Goal: Download file/media

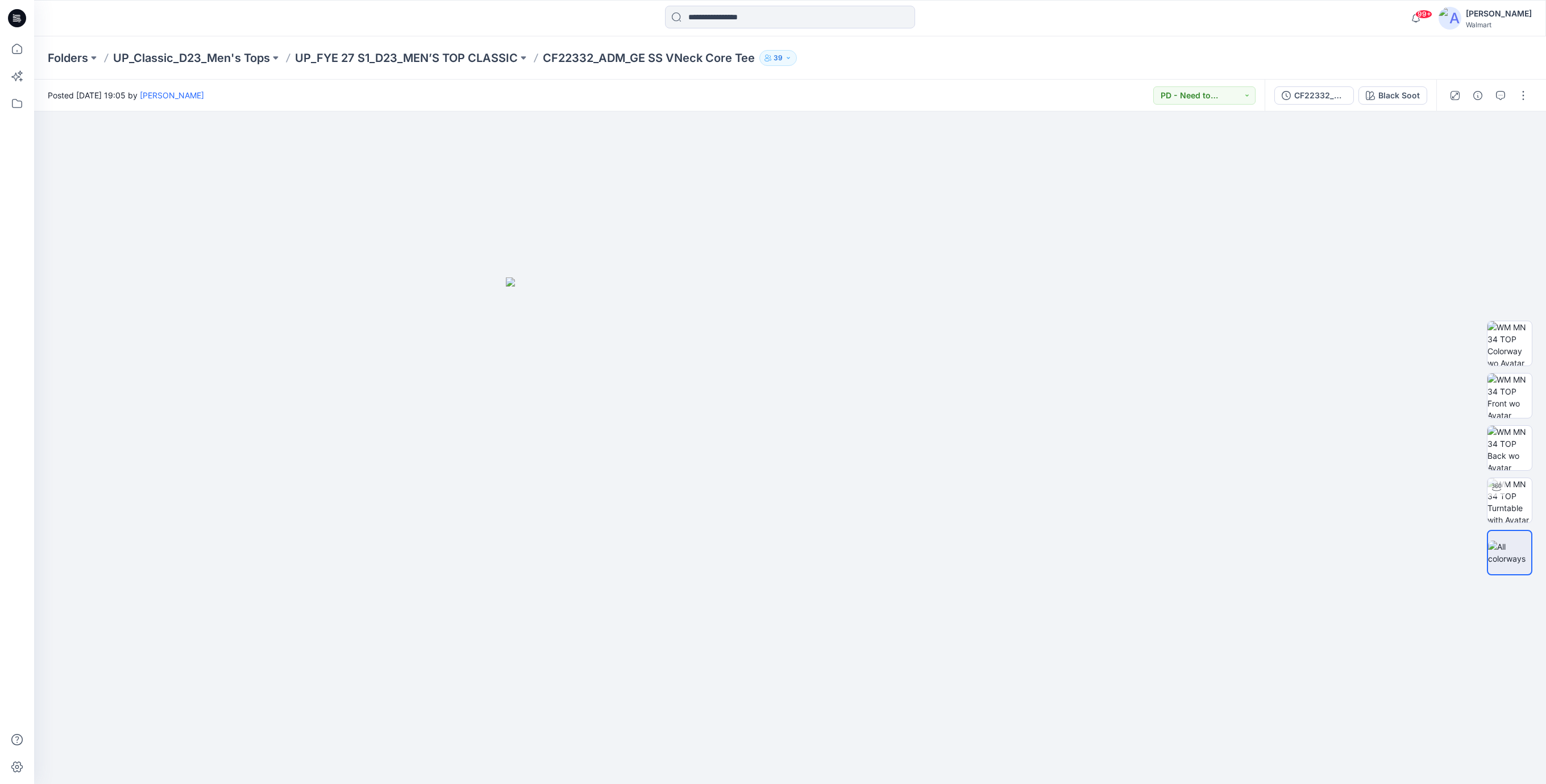
click at [11, 20] on icon at bounding box center [17, 18] width 18 height 18
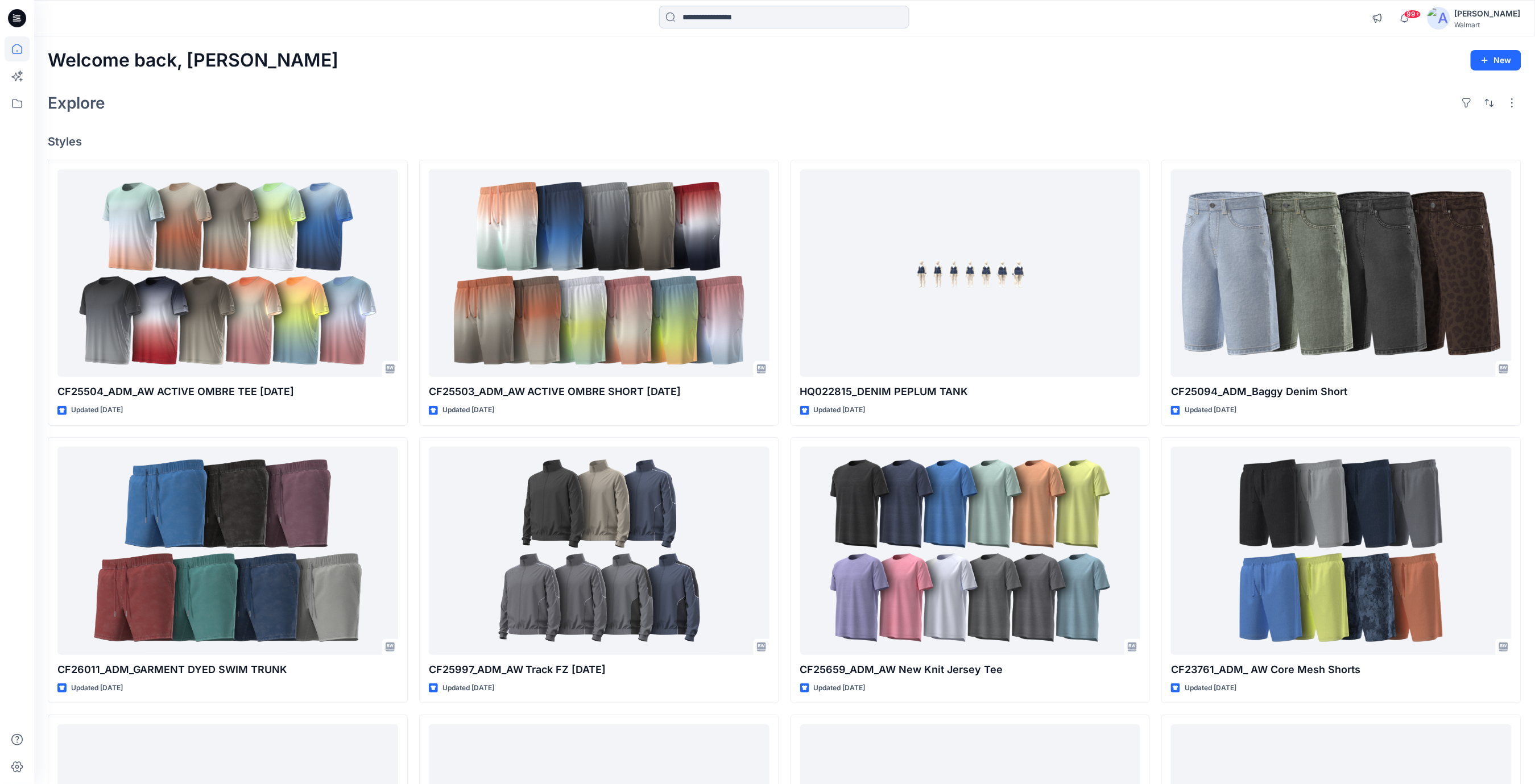
drag, startPoint x: 539, startPoint y: 88, endPoint x: 685, endPoint y: 28, distance: 157.8
click at [540, 88] on div "Welcome back, [PERSON_NAME] New Explore Styles CF25504_ADM_AW ACTIVE OMBRE TEE …" at bounding box center [784, 536] width 1501 height 999
click at [708, 14] on input at bounding box center [784, 17] width 250 height 23
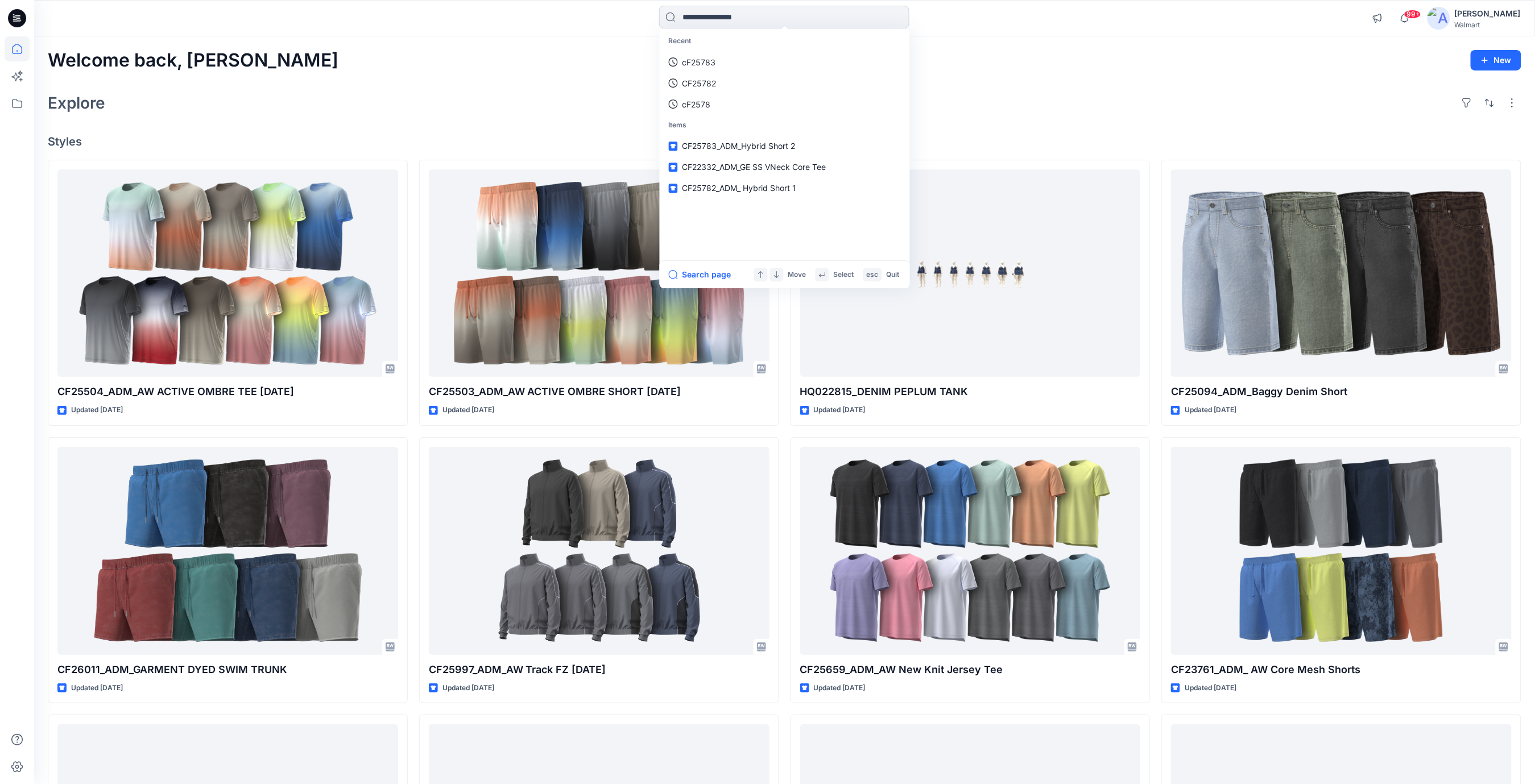
paste input "*******"
type input "*******"
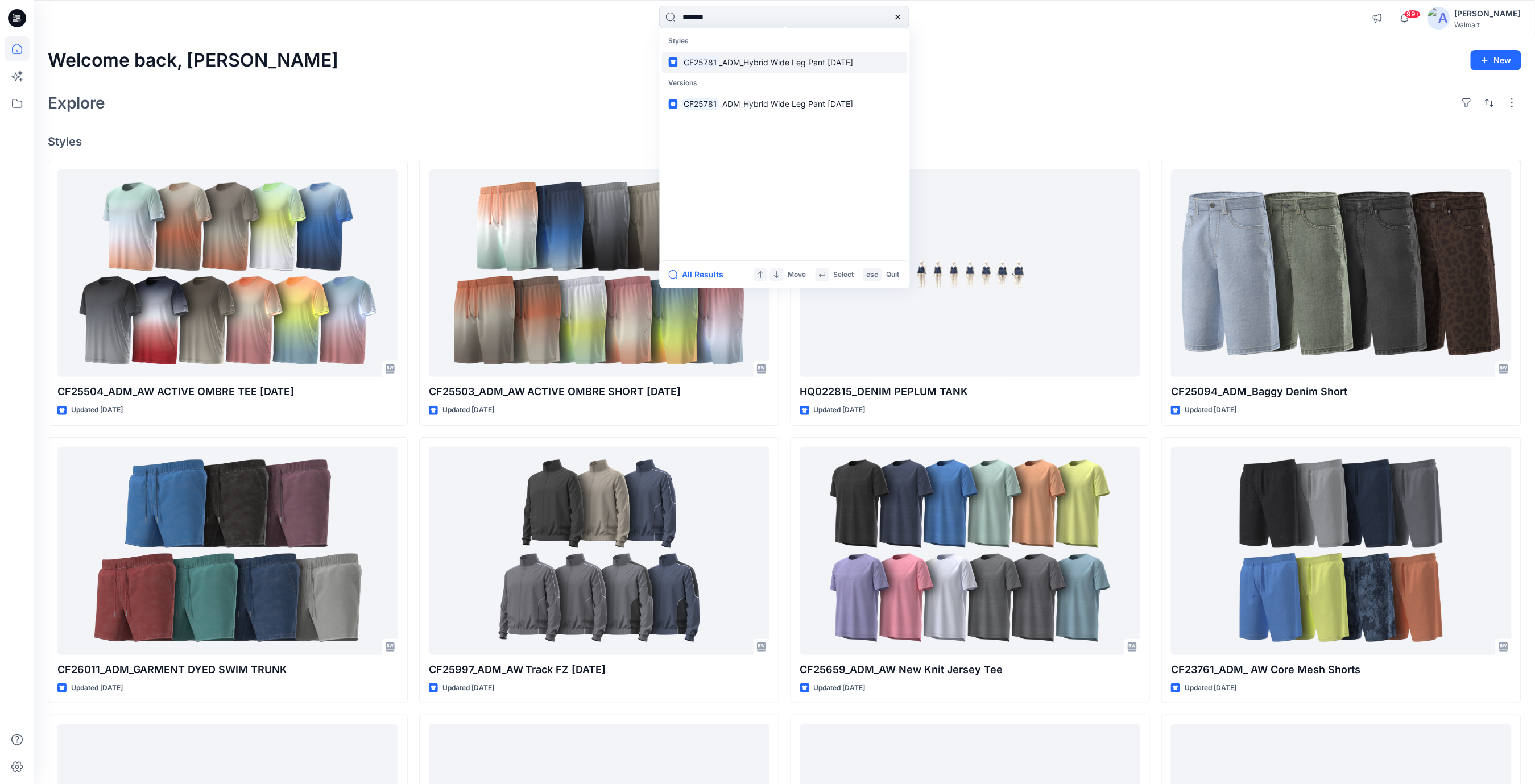
click at [842, 62] on span "_ADM_Hybrid Wide Leg Pant [DATE]" at bounding box center [786, 62] width 134 height 9
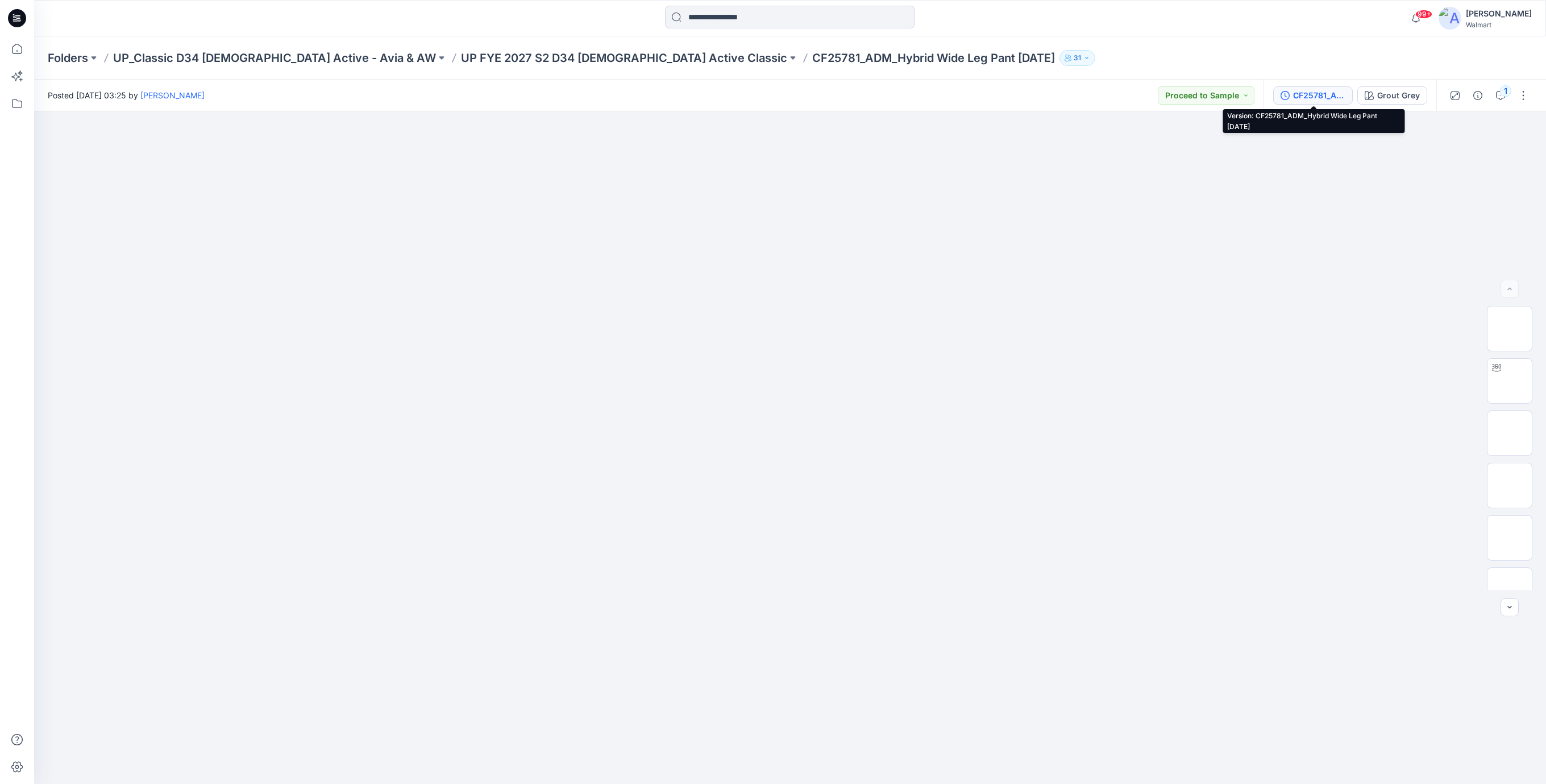
click at [1307, 94] on div "CF25781_ADM_Hybrid Wide Leg Pant [DATE]" at bounding box center [1319, 96] width 52 height 13
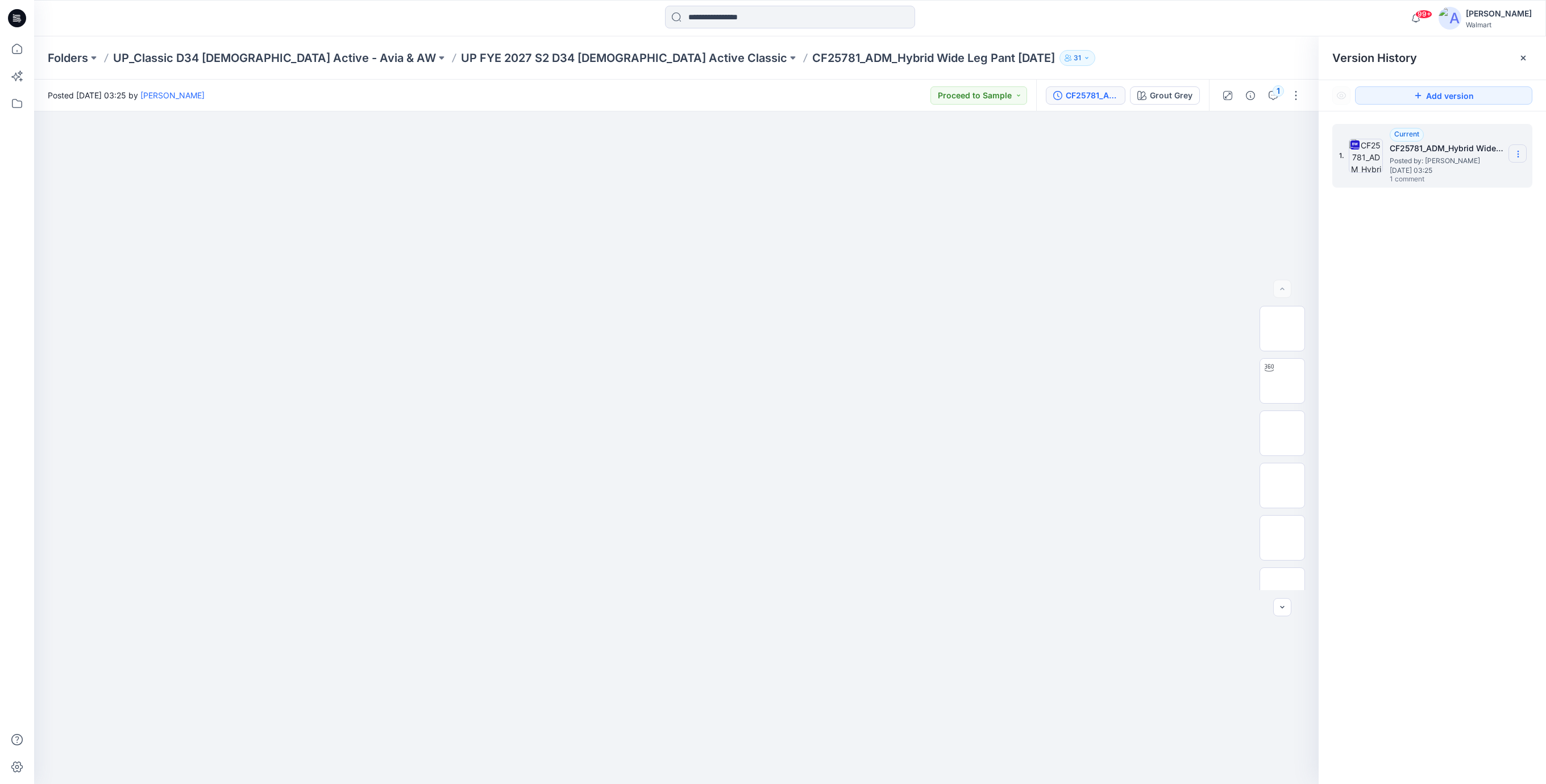
click at [1515, 153] on icon at bounding box center [1518, 154] width 9 height 9
click at [1435, 177] on span "Download Source BW File" at bounding box center [1460, 177] width 95 height 14
click at [12, 20] on icon at bounding box center [17, 18] width 18 height 18
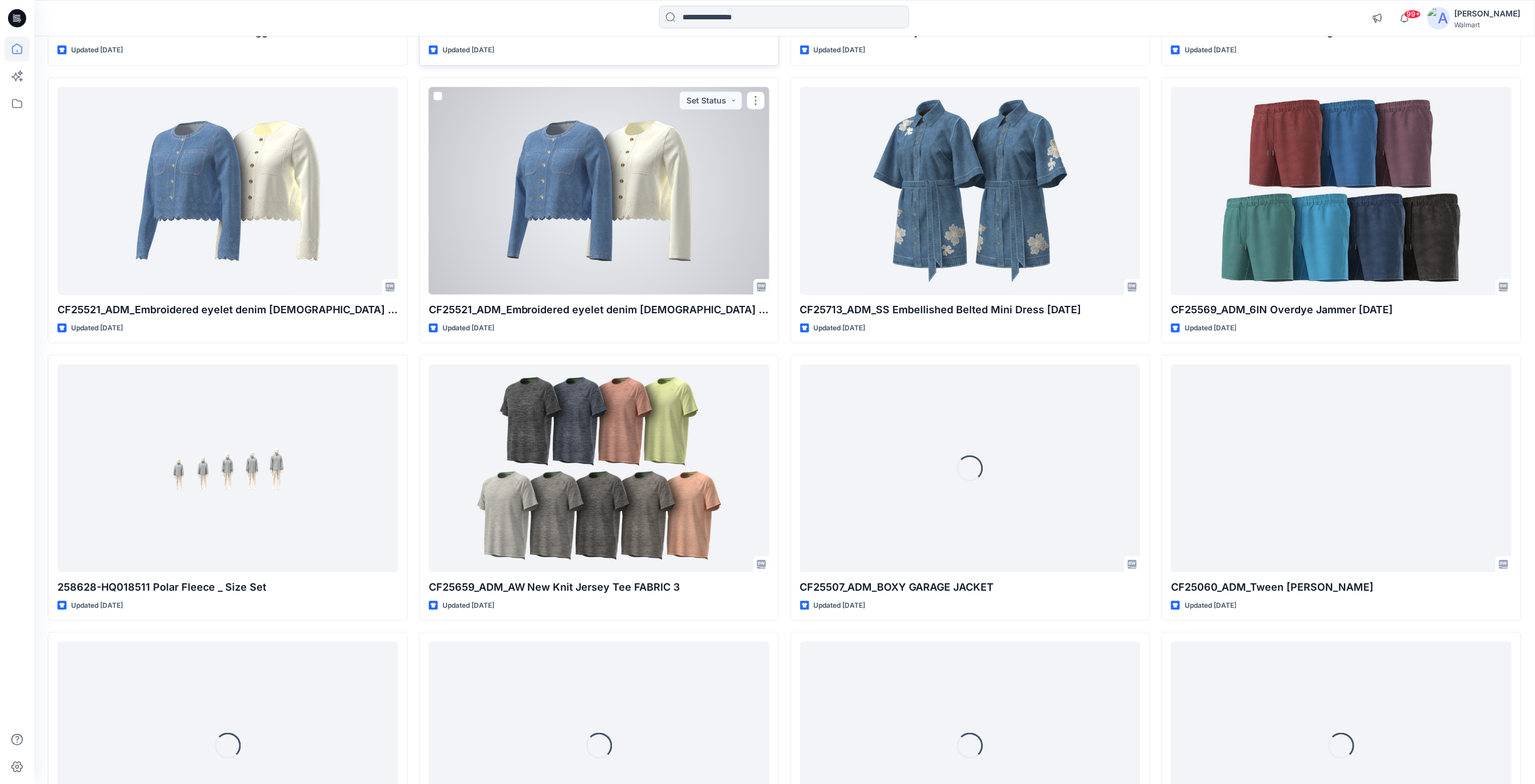
scroll to position [8884, 0]
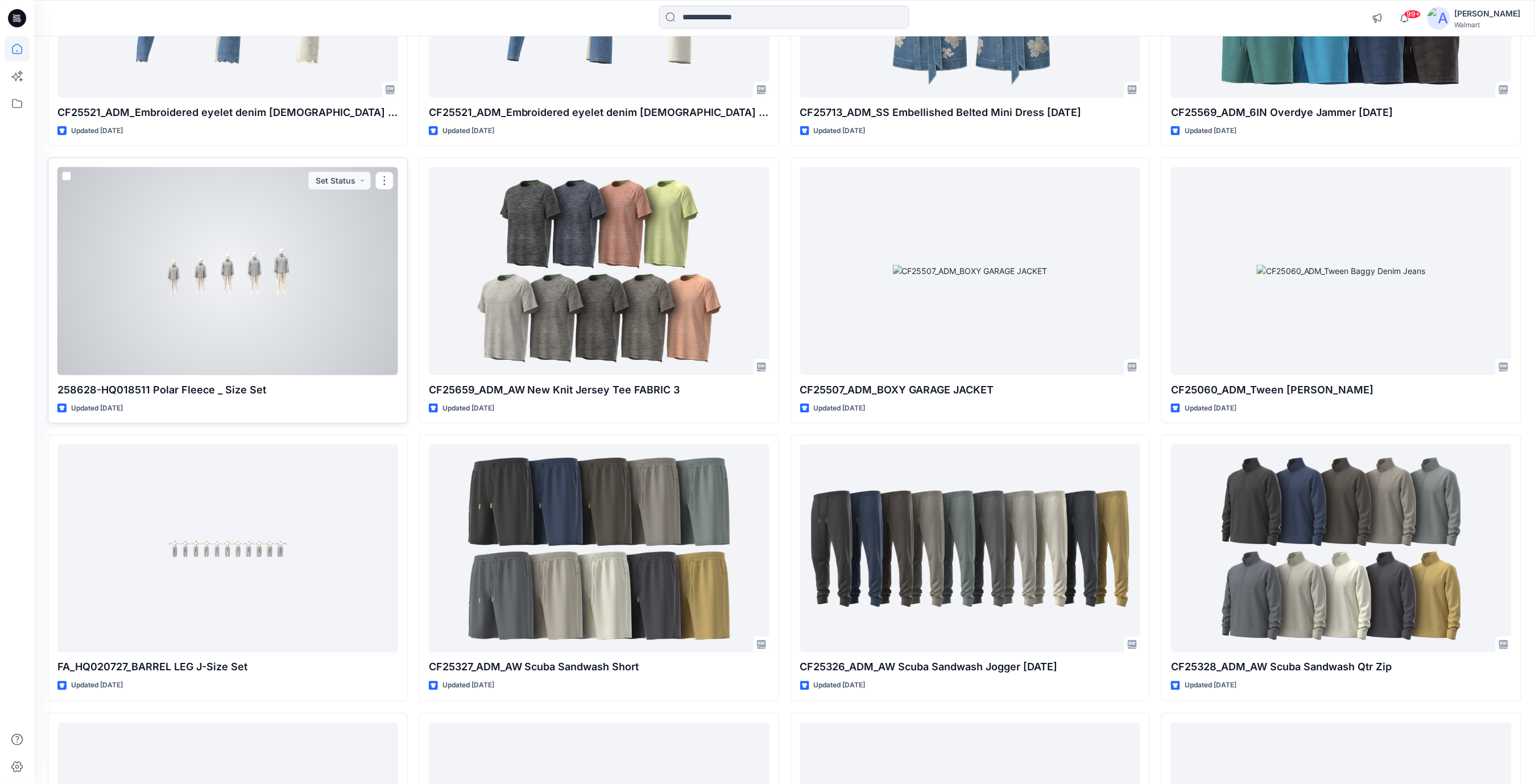
click at [184, 292] on div at bounding box center [228, 271] width 341 height 208
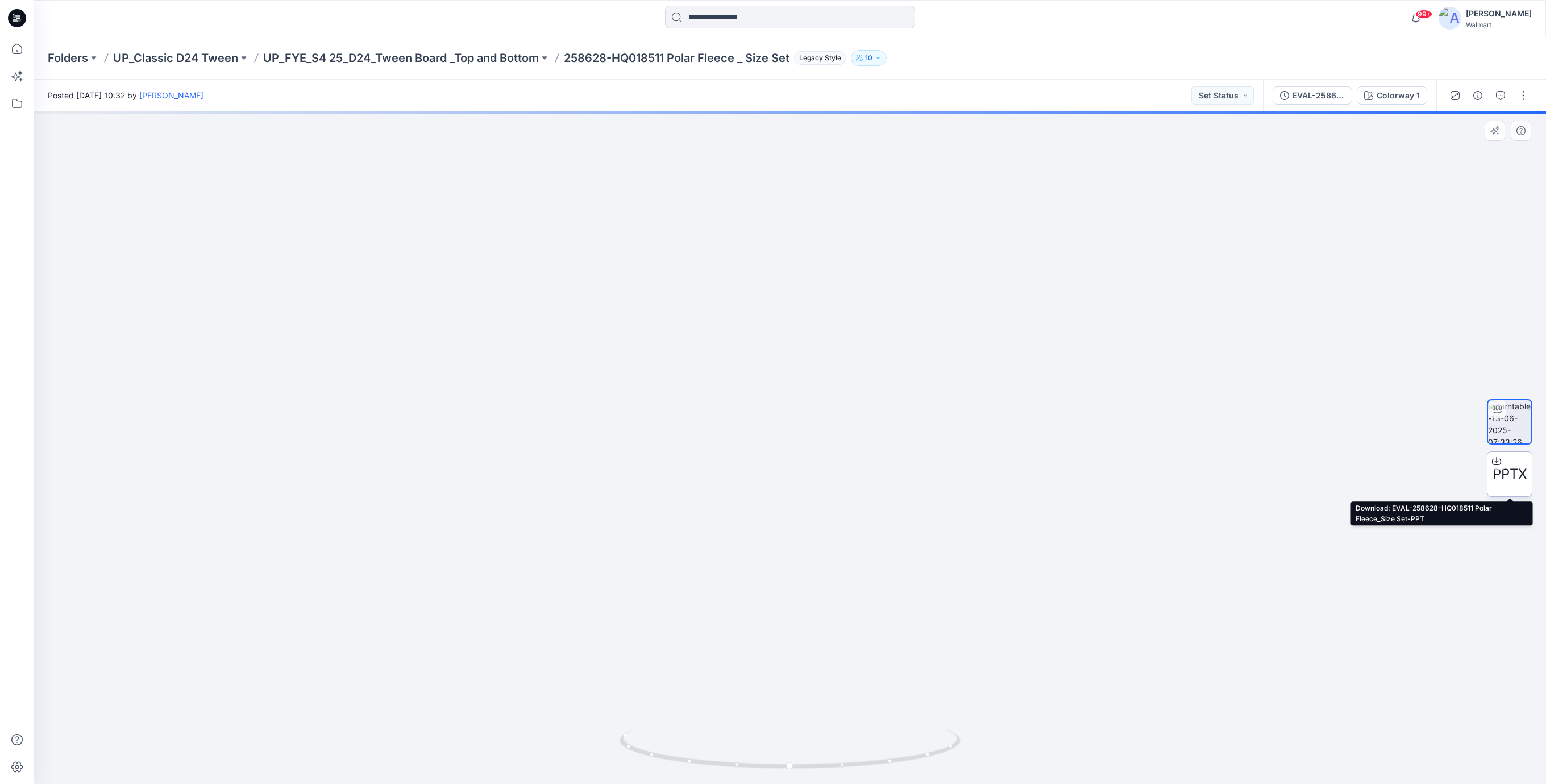
click at [1499, 473] on span "PPTX" at bounding box center [1510, 474] width 34 height 21
